Goal: Find contact information: Find contact information

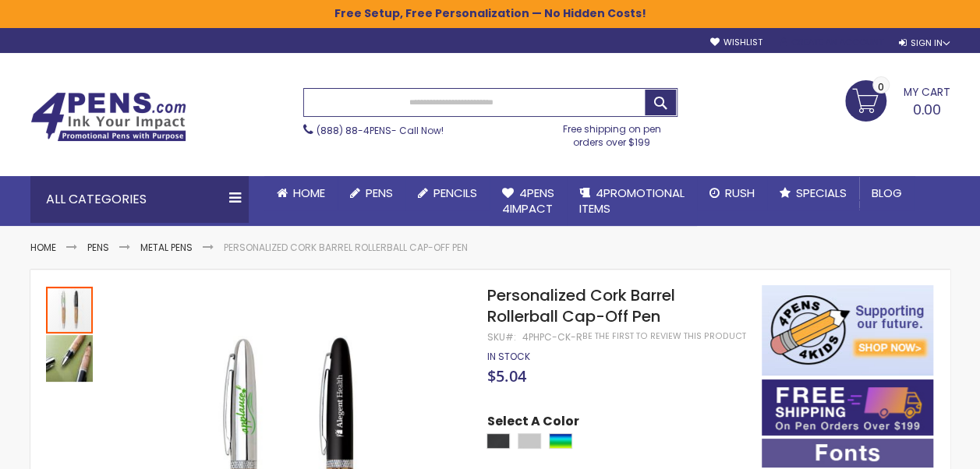
click at [831, 37] on link "Create an Account" at bounding box center [830, 43] width 103 height 12
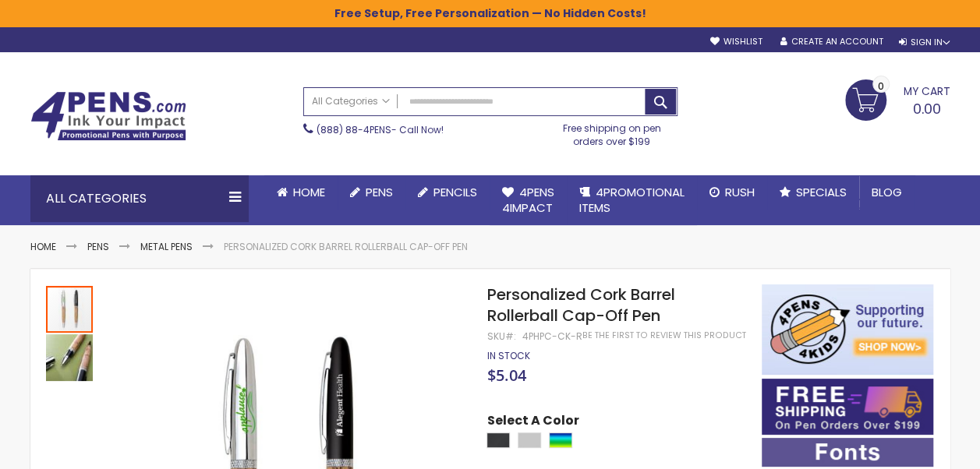
click at [104, 126] on img at bounding box center [108, 116] width 156 height 50
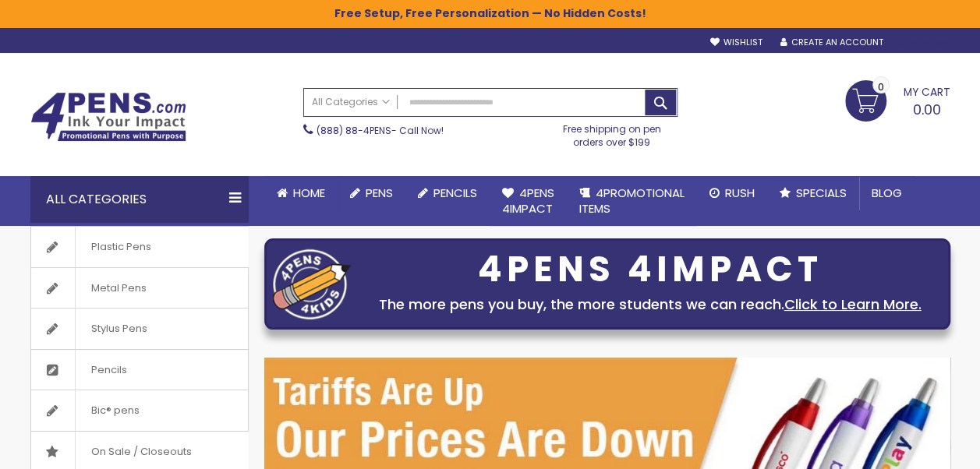
click at [930, 47] on div "Sign In" at bounding box center [923, 43] width 51 height 12
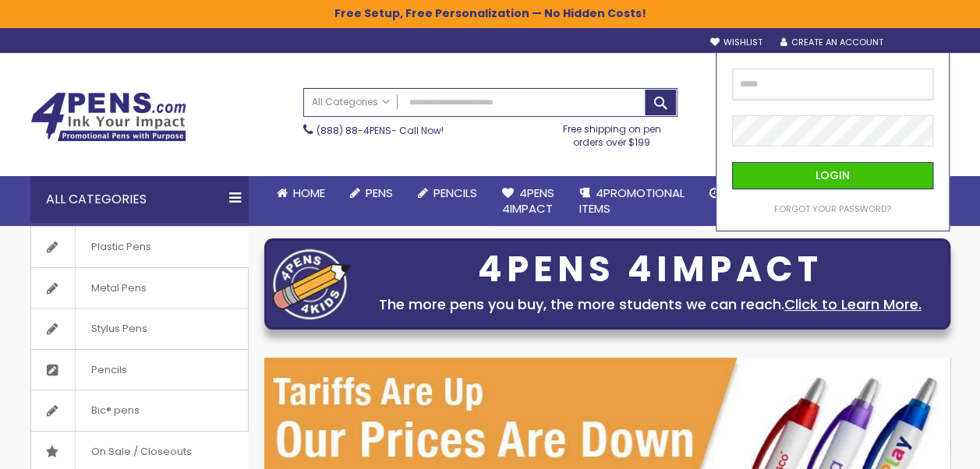
click at [800, 89] on input "email" at bounding box center [833, 84] width 202 height 31
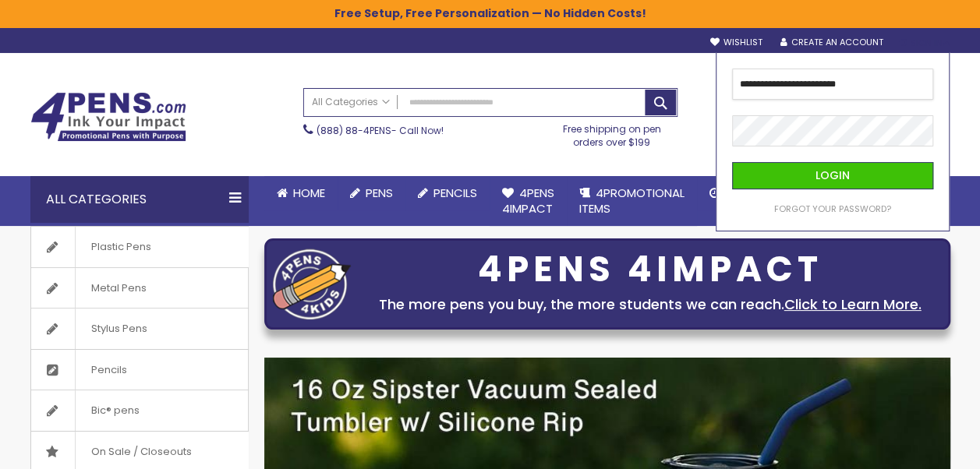
type input "**********"
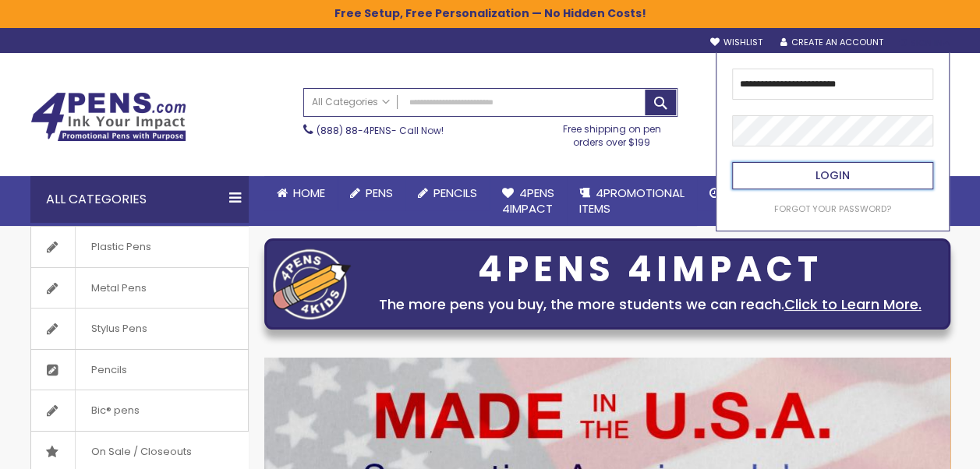
click at [814, 180] on button "Login" at bounding box center [833, 175] width 202 height 27
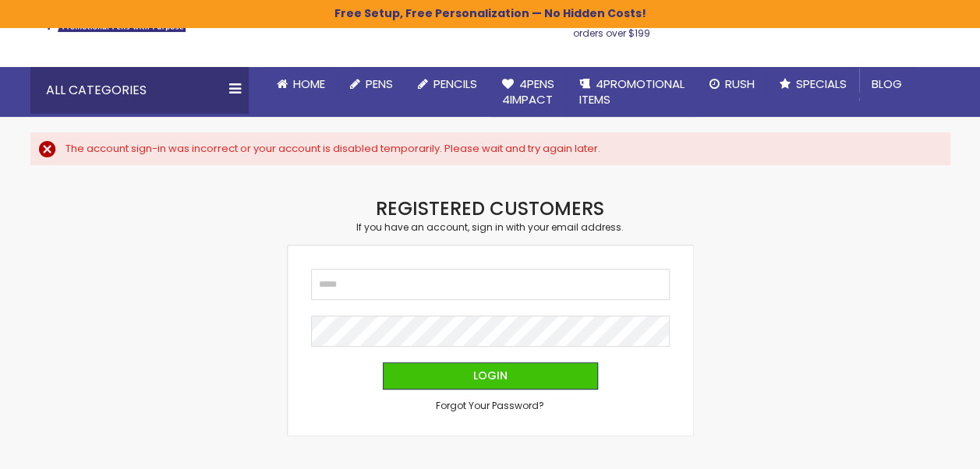
scroll to position [234, 0]
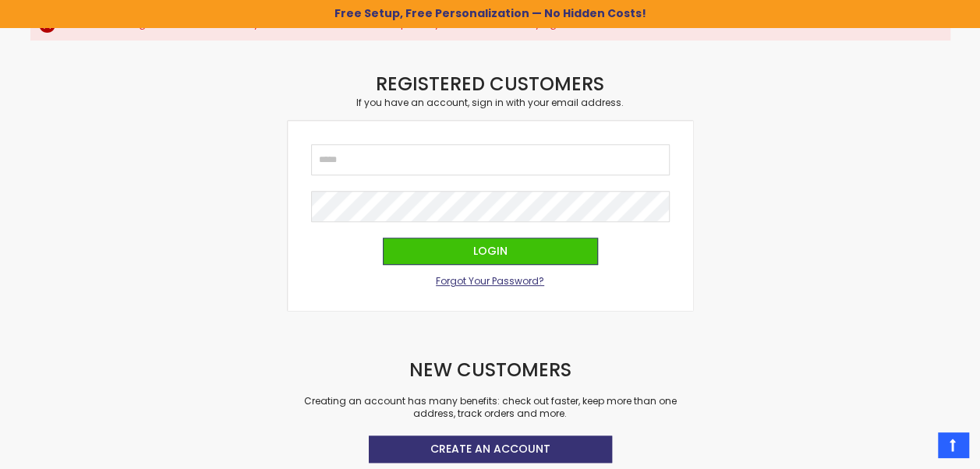
click at [494, 281] on span "Forgot Your Password?" at bounding box center [490, 280] width 108 height 13
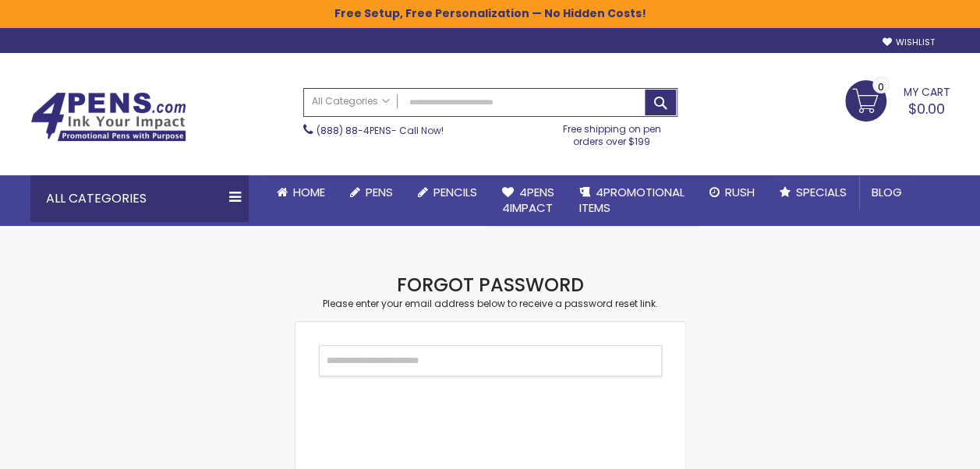
click at [368, 366] on input "Email" at bounding box center [490, 360] width 343 height 31
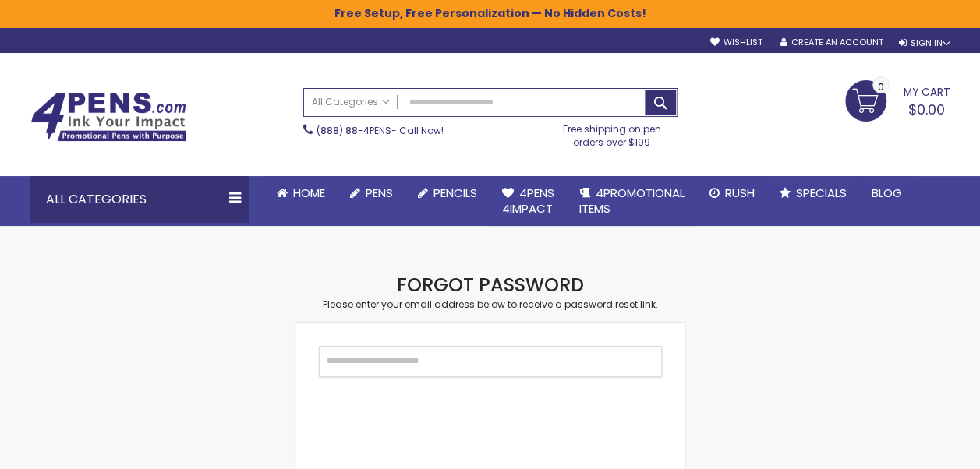
type input "**********"
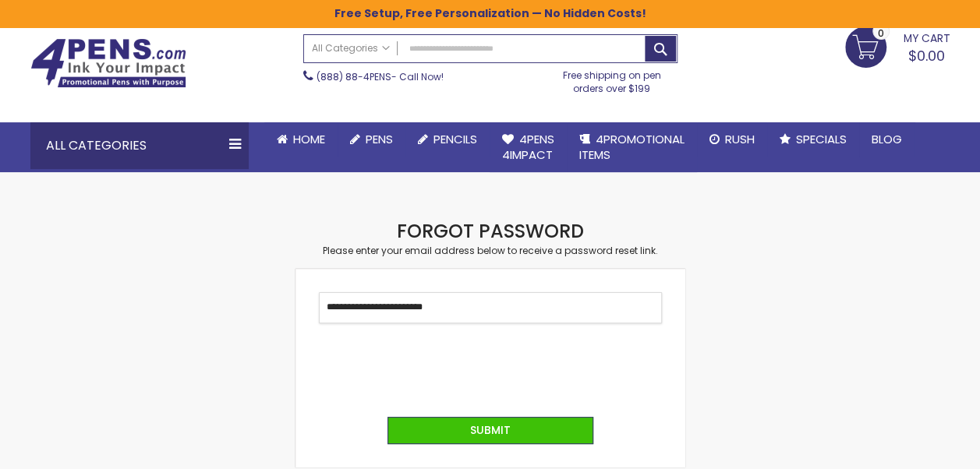
scroll to position [78, 0]
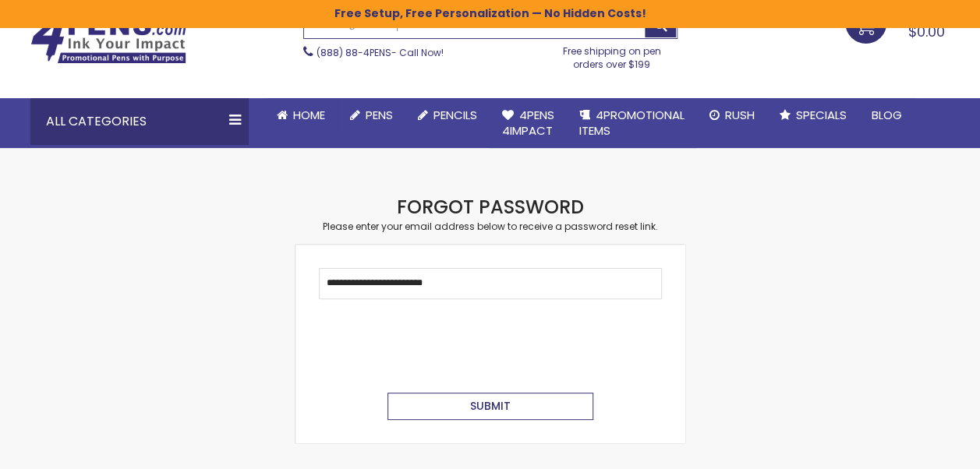
click at [488, 401] on span "Submit" at bounding box center [490, 406] width 41 height 16
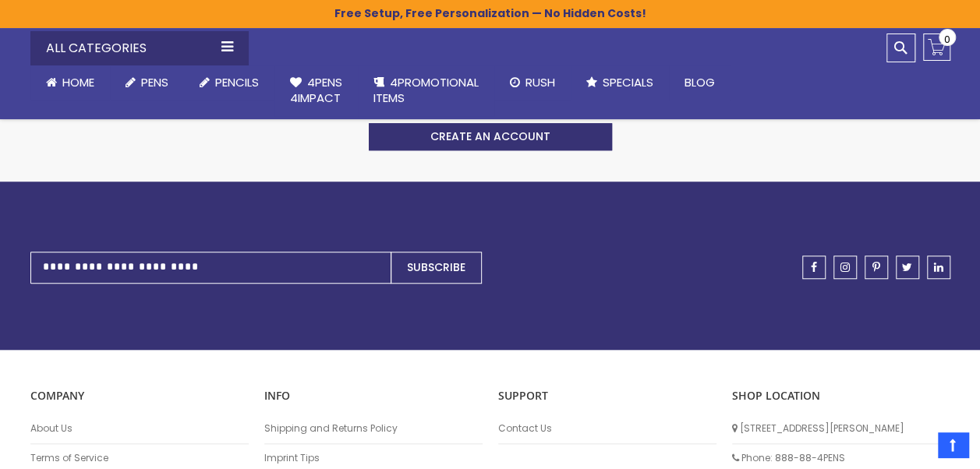
scroll to position [234, 0]
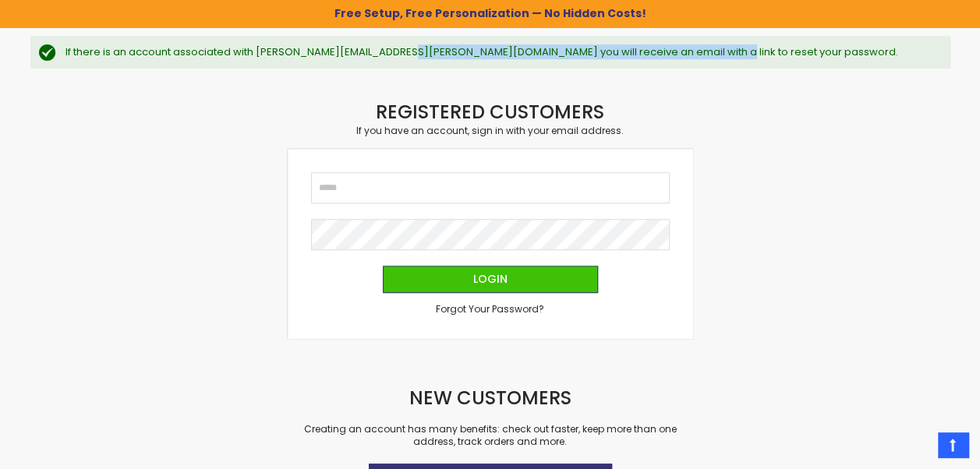
drag, startPoint x: 394, startPoint y: 51, endPoint x: 740, endPoint y: 61, distance: 346.2
click at [740, 61] on div "If there is an account associated with [PERSON_NAME][EMAIL_ADDRESS][PERSON_NAME…" at bounding box center [490, 52] width 920 height 33
click at [288, 42] on div "If there is an account associated with [PERSON_NAME][EMAIL_ADDRESS][PERSON_NAME…" at bounding box center [490, 52] width 920 height 33
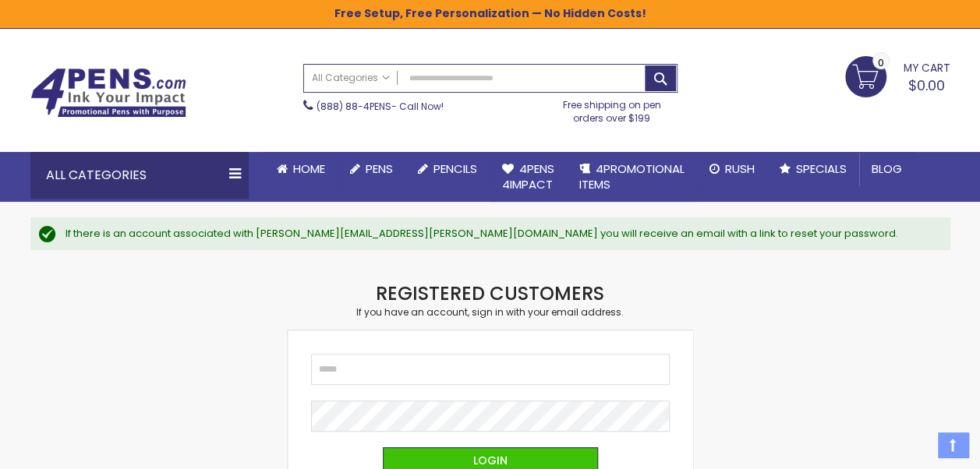
scroll to position [0, 0]
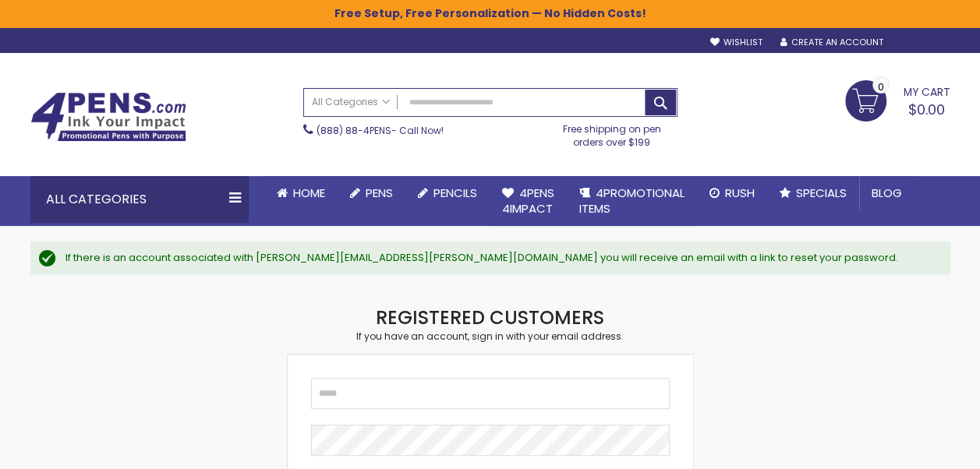
click at [920, 44] on div "Sign In" at bounding box center [923, 43] width 51 height 12
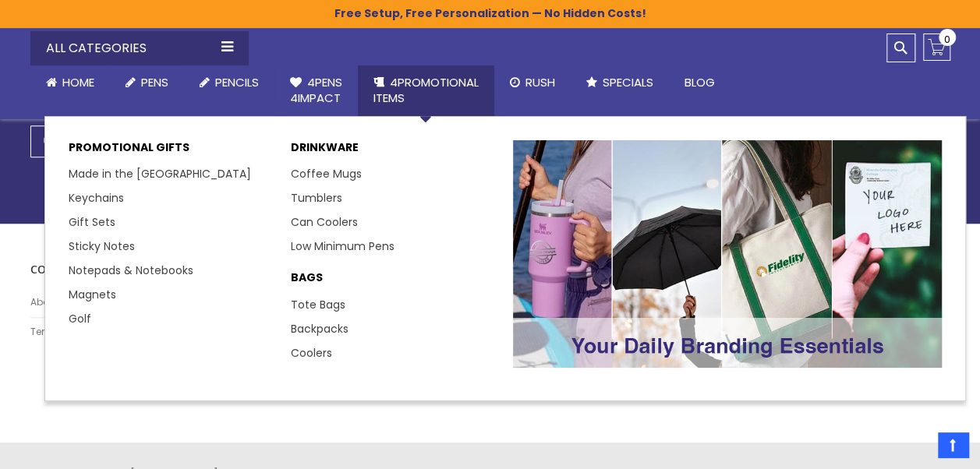
scroll to position [705, 0]
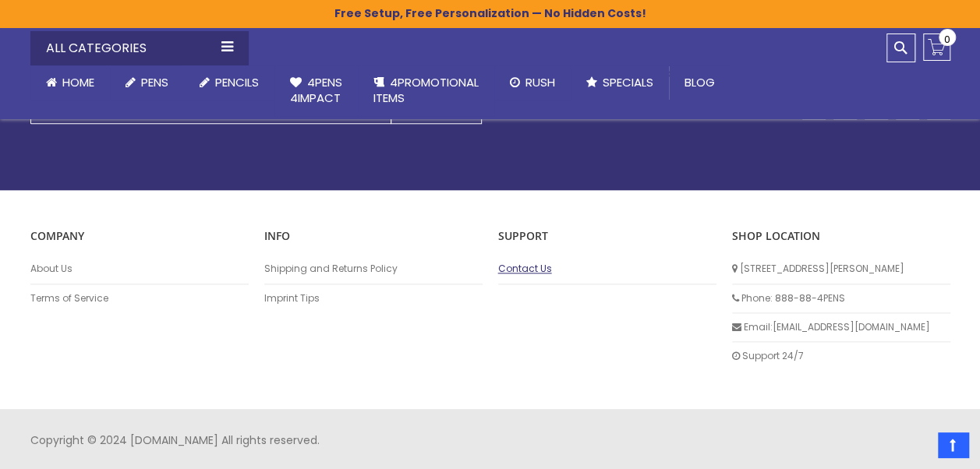
click at [521, 270] on link "Contact Us" at bounding box center [607, 269] width 218 height 12
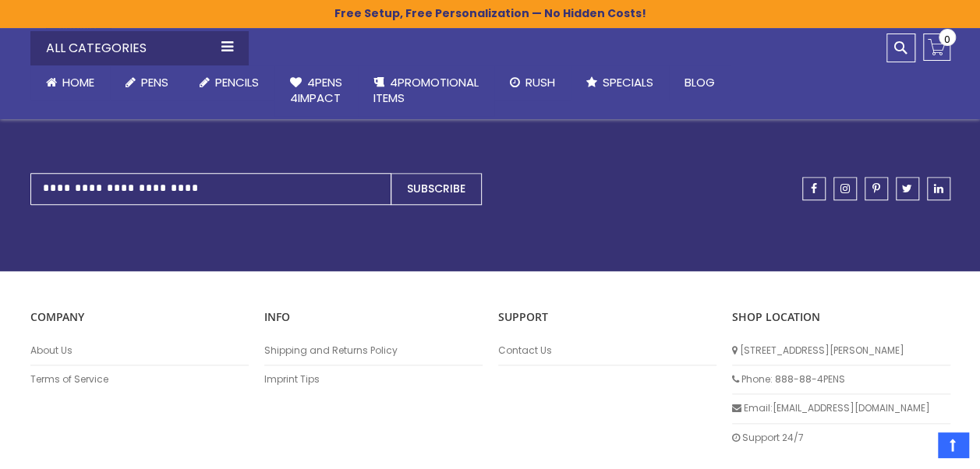
scroll to position [716, 0]
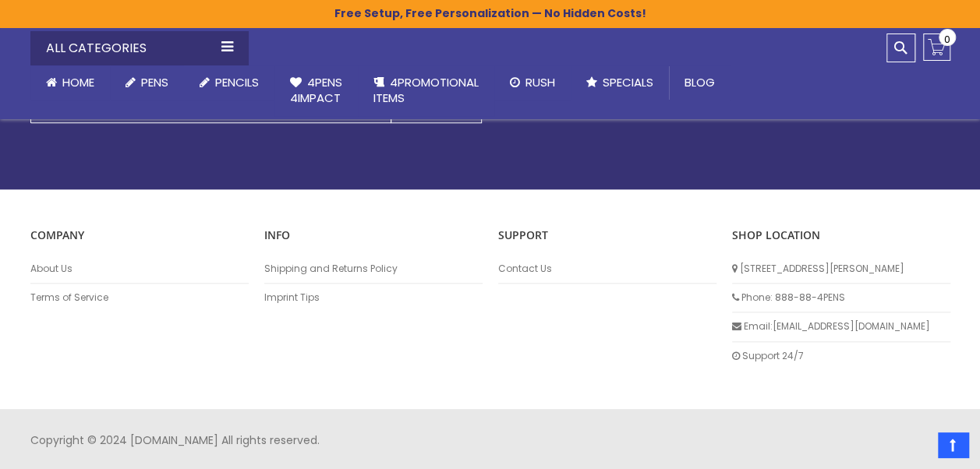
click at [798, 327] on li "Email: info@4pens.com" at bounding box center [841, 327] width 218 height 29
drag, startPoint x: 773, startPoint y: 324, endPoint x: 857, endPoint y: 323, distance: 84.2
click at [857, 323] on li "Email: info@4pens.com" at bounding box center [841, 327] width 218 height 29
copy li "[EMAIL_ADDRESS][DOMAIN_NAME]"
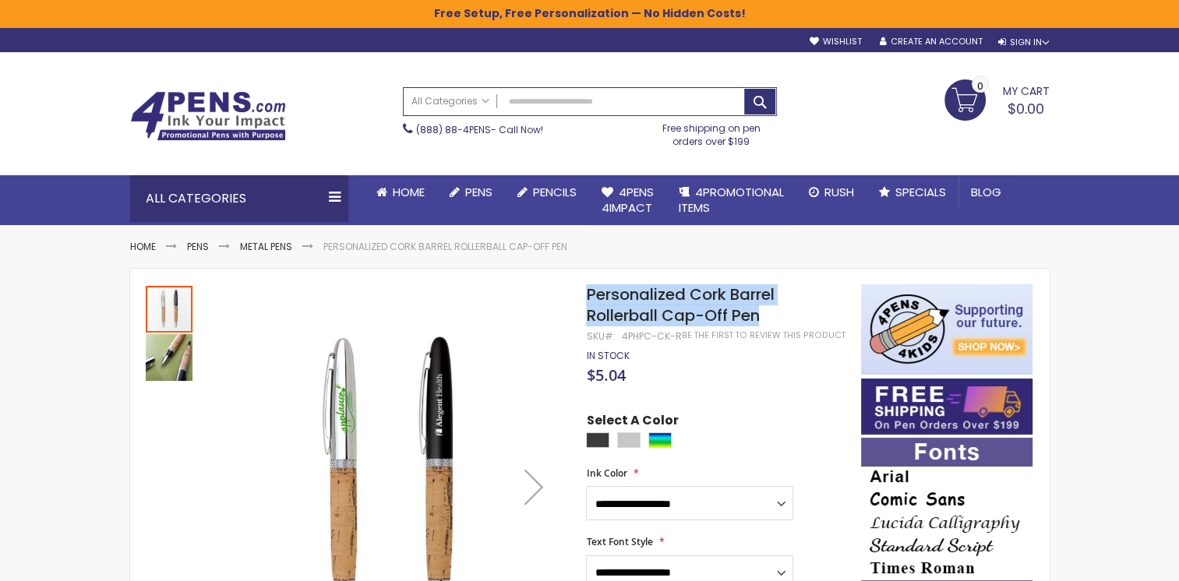
drag, startPoint x: 589, startPoint y: 291, endPoint x: 787, endPoint y: 309, distance: 198.8
click at [578, 257] on h1 "Personalized Cork Barrel Rollerball Cap-Off Pen" at bounding box center [715, 305] width 259 height 42
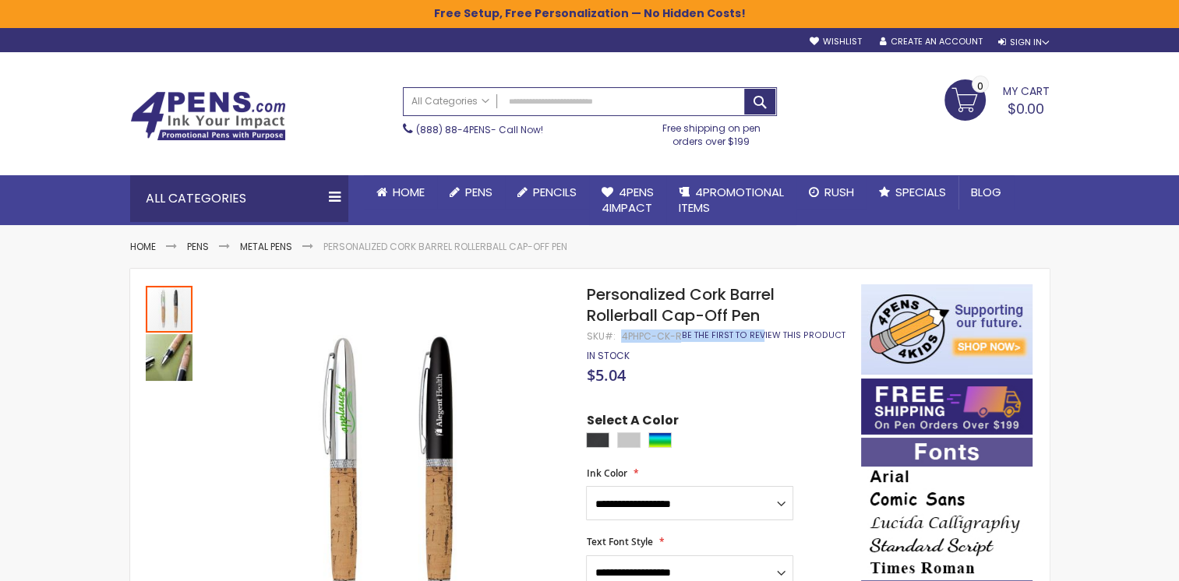
drag, startPoint x: 620, startPoint y: 337, endPoint x: 688, endPoint y: 333, distance: 68.7
click at [578, 257] on div "Personalized Cork Barrel Rollerball Cap-Off Pen SKU 4PHPC-CK-R Be the first to …" at bounding box center [715, 305] width 259 height 42
copy div "4PHPC-CK-R Be"
